Goal: Information Seeking & Learning: Learn about a topic

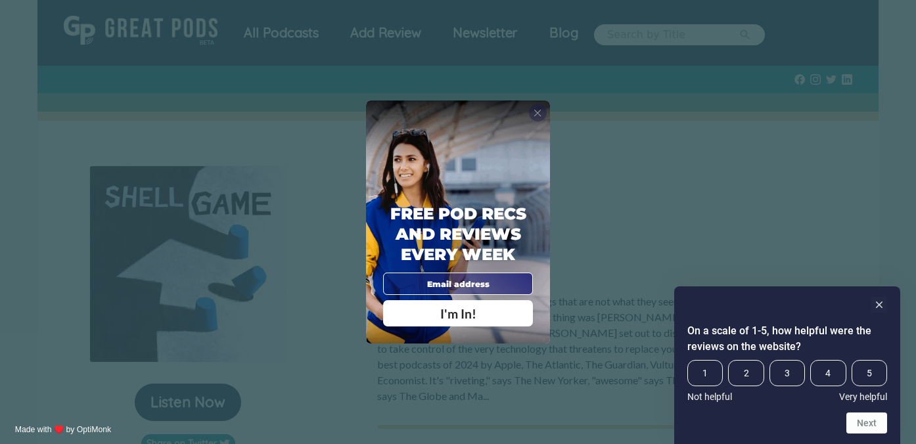
click at [538, 112] on span "X" at bounding box center [537, 113] width 8 height 12
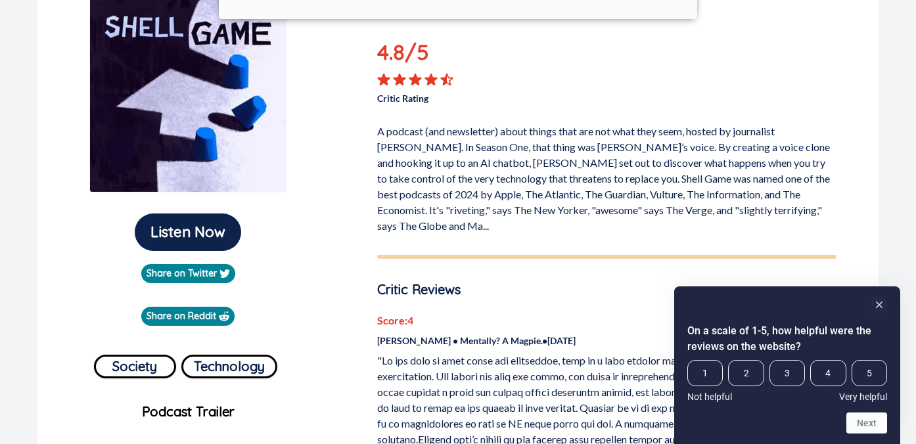
scroll to position [171, 0]
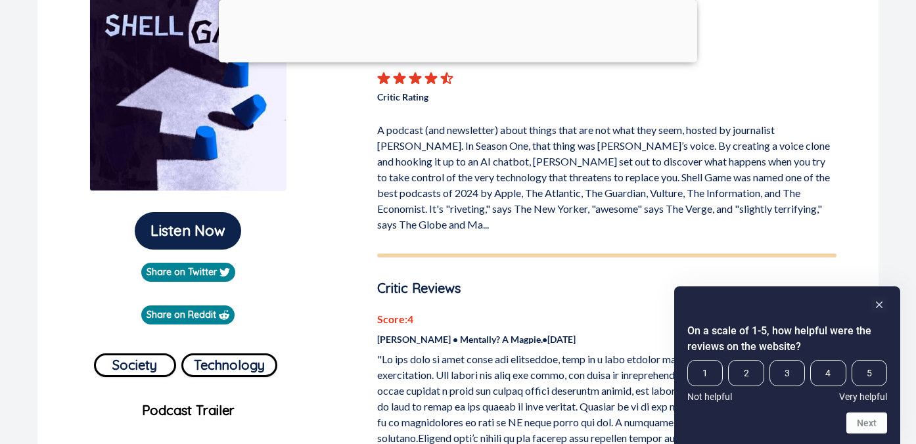
click at [524, 212] on p "A podcast (and newsletter) about things that are not what they seem, hosted by …" at bounding box center [606, 175] width 459 height 116
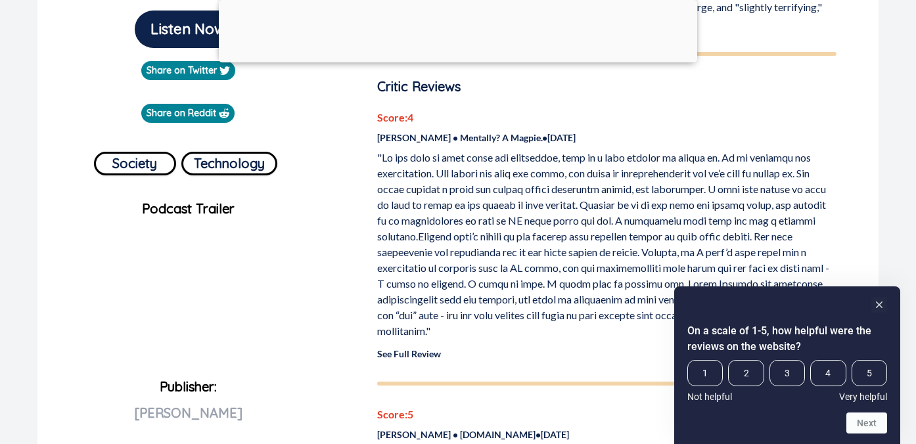
scroll to position [375, 0]
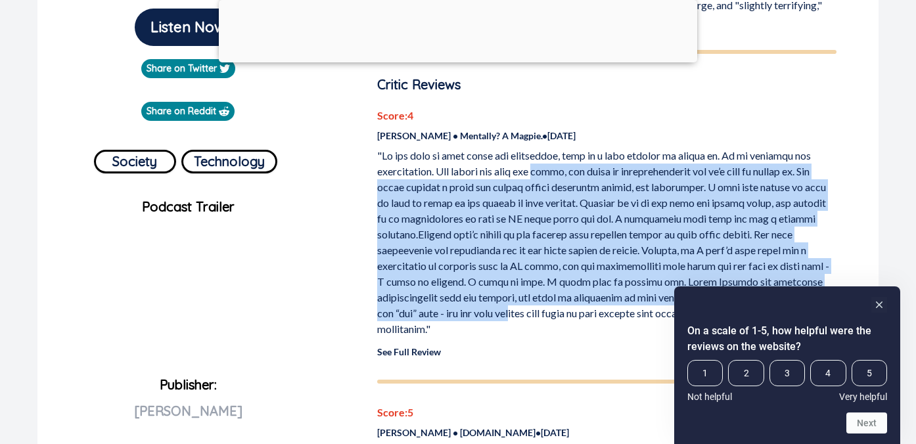
drag, startPoint x: 543, startPoint y: 302, endPoint x: 553, endPoint y: 148, distance: 154.7
click at [553, 148] on p at bounding box center [606, 242] width 459 height 189
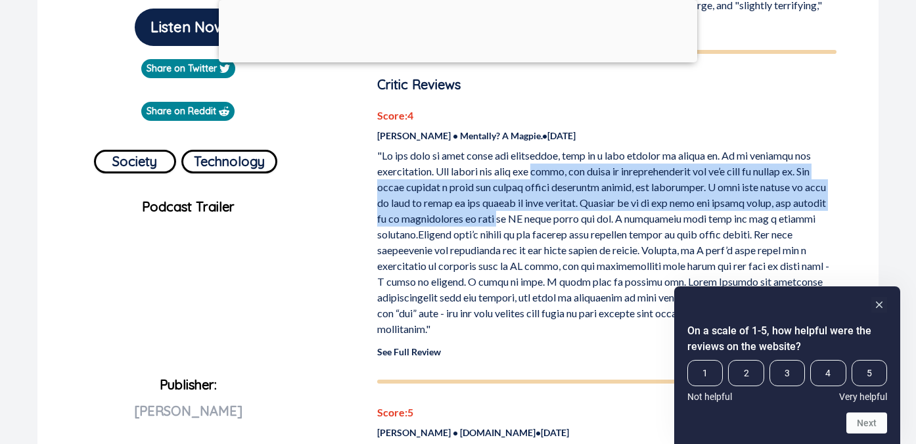
drag, startPoint x: 553, startPoint y: 148, endPoint x: 543, endPoint y: 198, distance: 51.4
click at [545, 198] on p at bounding box center [606, 242] width 459 height 189
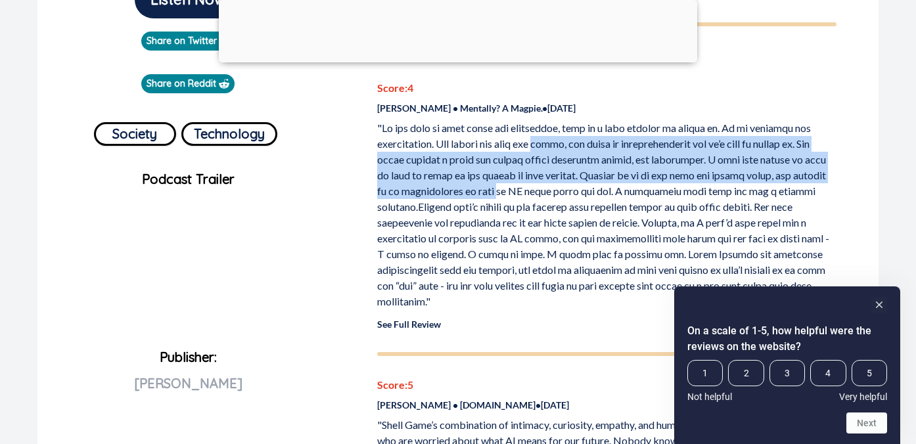
scroll to position [408, 0]
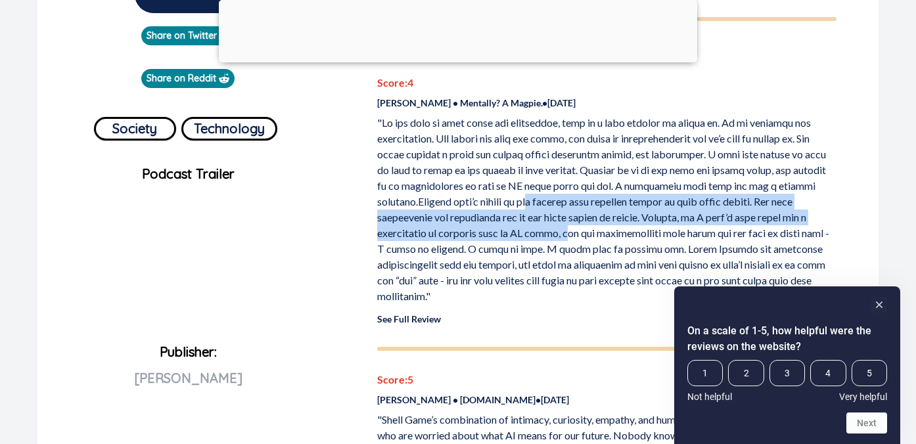
drag, startPoint x: 575, startPoint y: 191, endPoint x: 568, endPoint y: 225, distance: 34.4
click at [568, 225] on p at bounding box center [606, 209] width 459 height 189
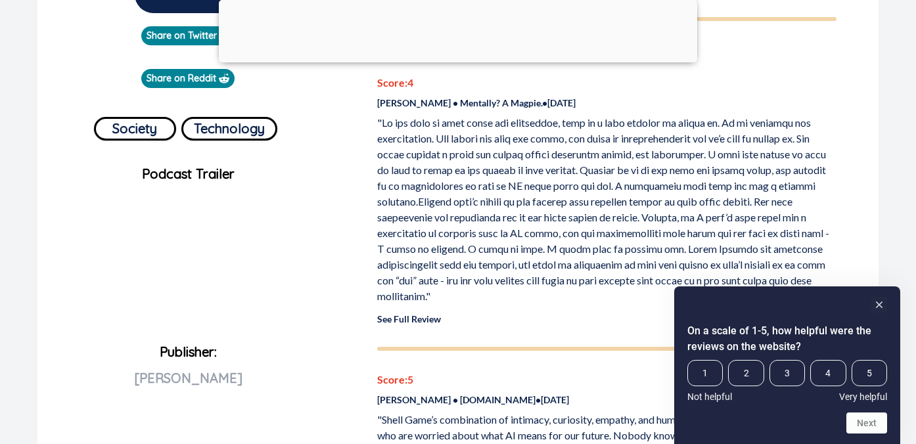
click at [560, 258] on p at bounding box center [606, 209] width 459 height 189
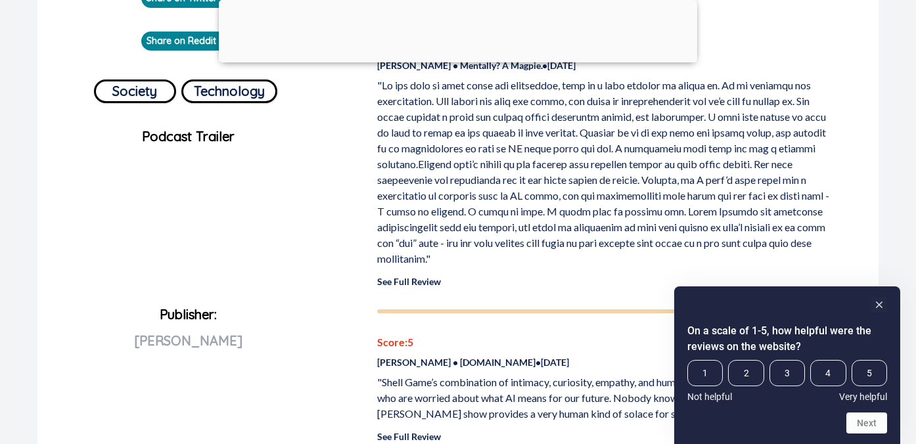
scroll to position [445, 0]
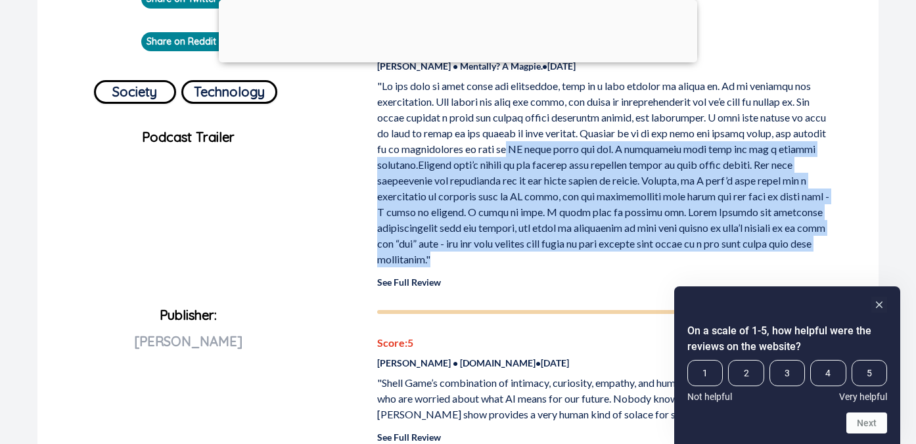
drag, startPoint x: 556, startPoint y: 246, endPoint x: 554, endPoint y: 140, distance: 105.8
click at [554, 140] on p at bounding box center [606, 172] width 459 height 189
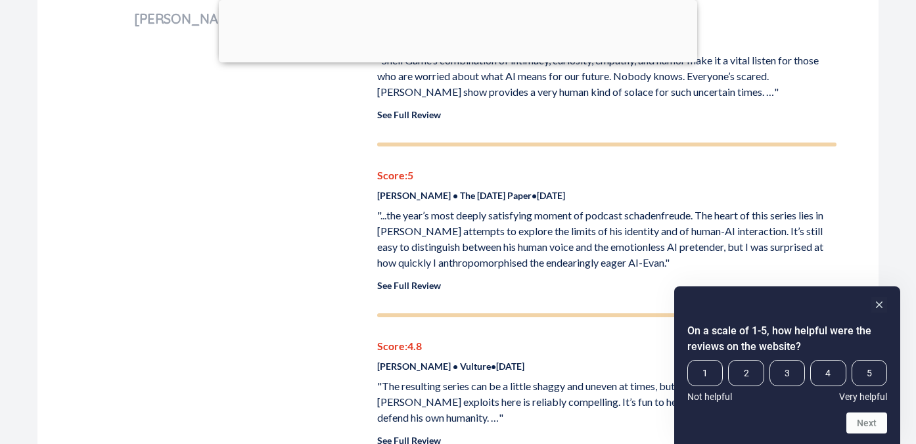
scroll to position [770, 0]
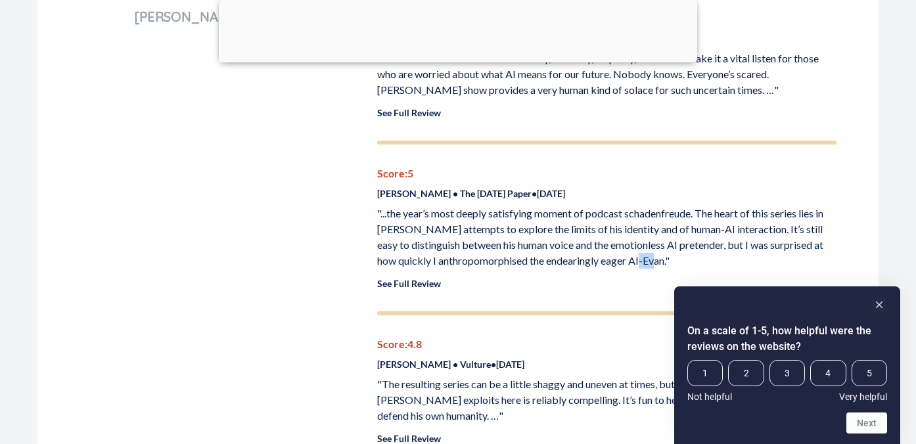
drag, startPoint x: 658, startPoint y: 244, endPoint x: 644, endPoint y: 245, distance: 13.9
click at [644, 245] on p ""...the year’s most deeply satisfying moment of podcast schadenfreude. The hear…" at bounding box center [606, 237] width 459 height 63
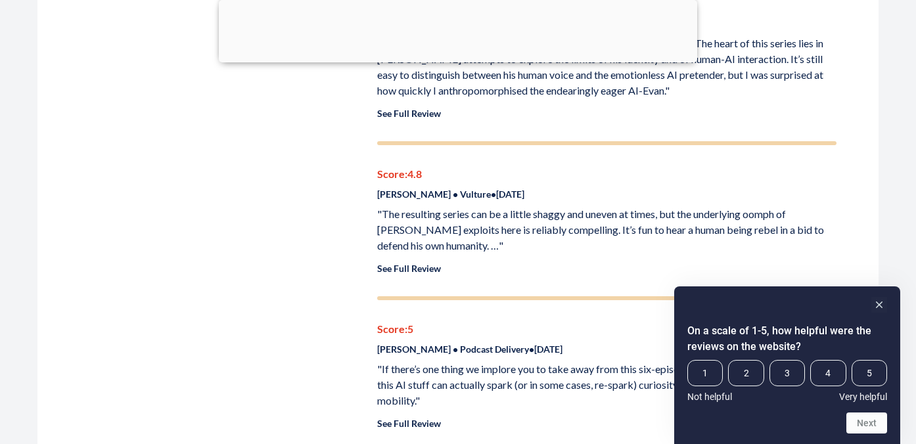
scroll to position [1021, 0]
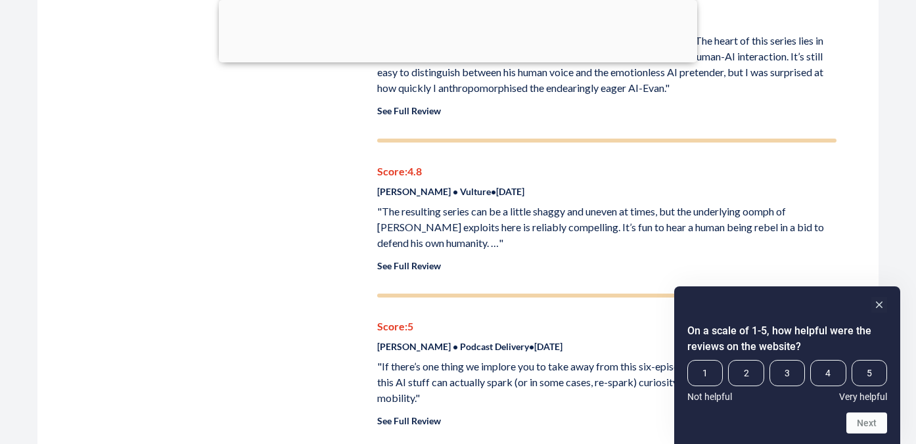
click at [394, 260] on link "See Full Review" at bounding box center [409, 265] width 64 height 11
